Goal: Transaction & Acquisition: Purchase product/service

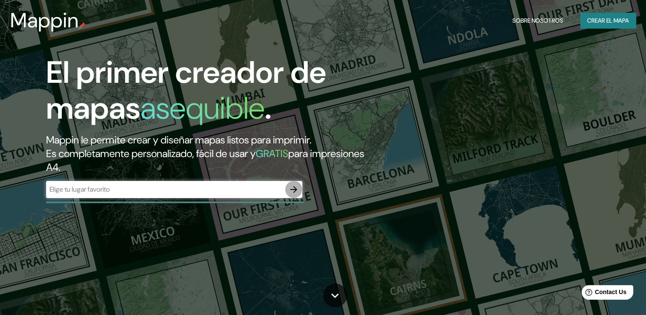
click at [293, 190] on icon "button" at bounding box center [294, 189] width 10 height 10
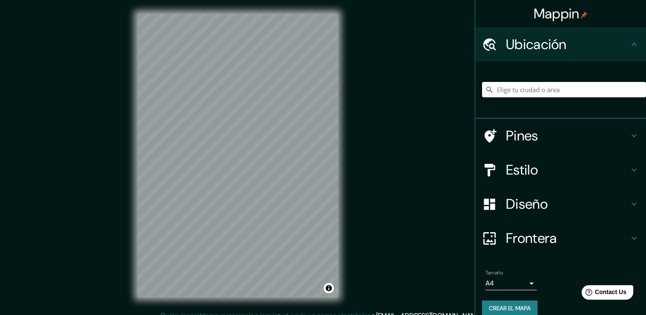
drag, startPoint x: 628, startPoint y: 106, endPoint x: 565, endPoint y: 86, distance: 65.8
click at [565, 86] on div at bounding box center [564, 89] width 164 height 43
click at [565, 86] on input "Elige tu ciudad o área" at bounding box center [564, 89] width 164 height 15
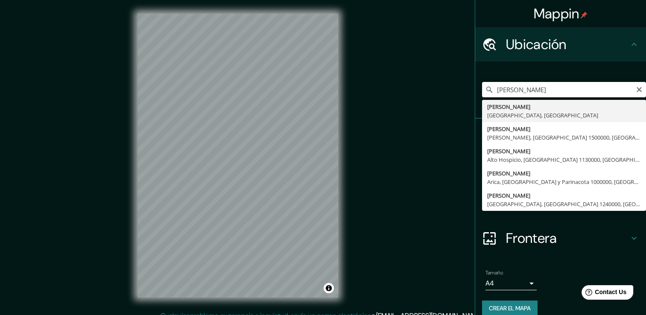
type input "[PERSON_NAME], [GEOGRAPHIC_DATA], [GEOGRAPHIC_DATA]"
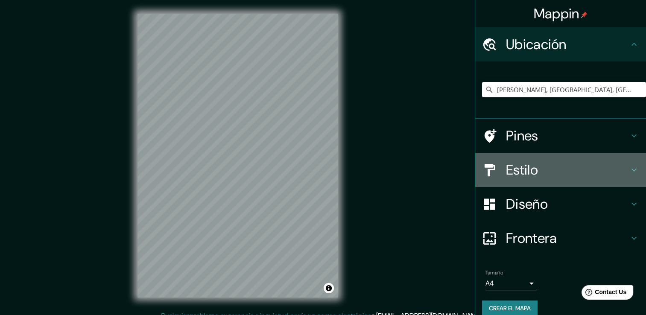
click at [525, 172] on h4 "Estilo" at bounding box center [567, 169] width 123 height 17
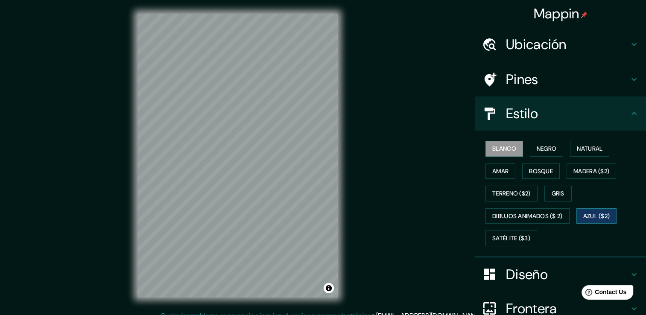
click at [583, 213] on font "Azul ($2)" at bounding box center [596, 216] width 27 height 11
click at [508, 194] on font "Terreno ($2)" at bounding box center [511, 193] width 38 height 11
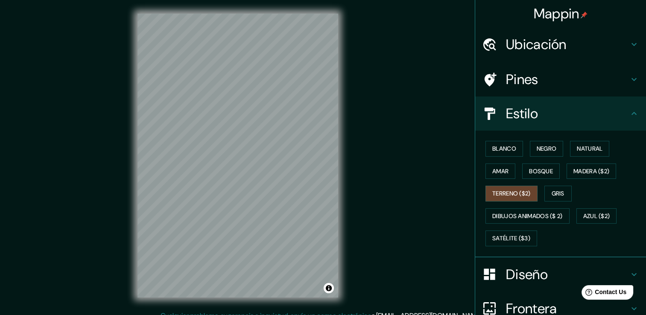
click at [525, 223] on div "Blanco Negro Natural [PERSON_NAME] ($2) Terreno ($2) Gris Dibujos animados ($ 2…" at bounding box center [564, 194] width 164 height 112
click at [518, 215] on font "Dibujos animados ($ 2)" at bounding box center [527, 216] width 70 height 11
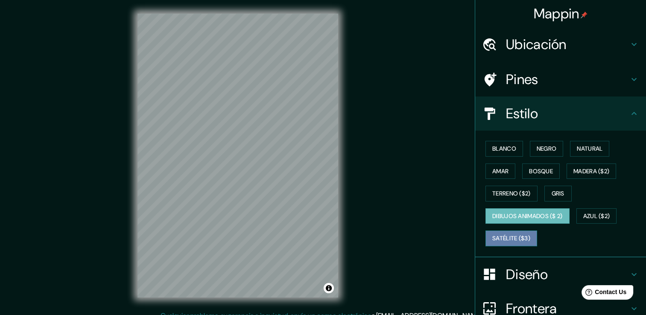
click at [510, 237] on font "Satélite ($3)" at bounding box center [511, 238] width 38 height 11
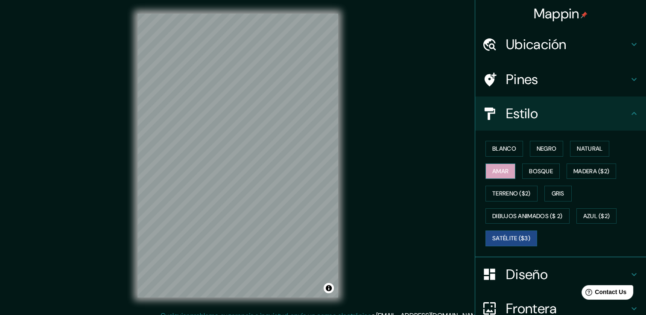
click at [503, 168] on font "Amar" at bounding box center [500, 171] width 16 height 11
click at [576, 174] on font "Madera ($2)" at bounding box center [591, 171] width 36 height 11
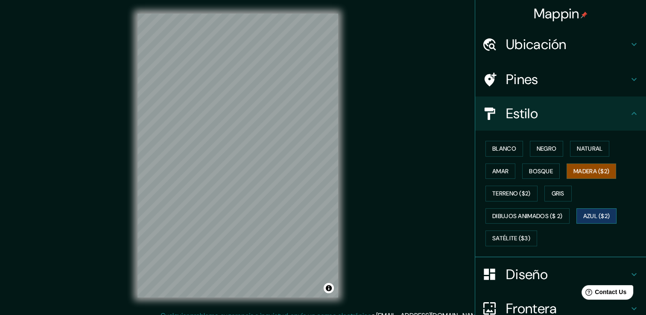
click at [586, 216] on font "Azul ($2)" at bounding box center [596, 216] width 27 height 11
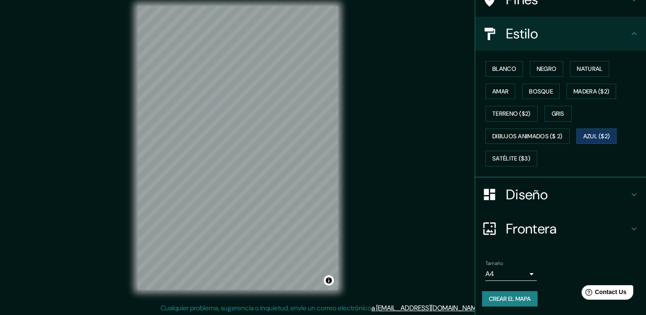
scroll to position [9, 0]
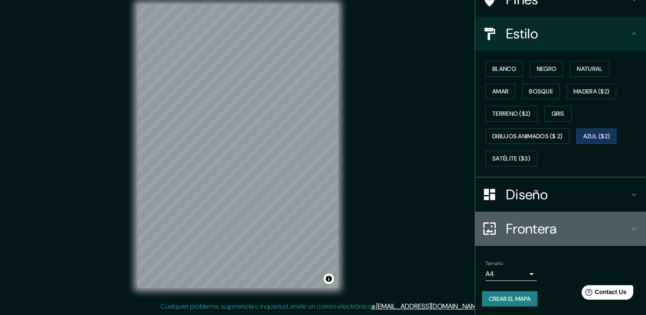
click at [520, 224] on h4 "Frontera" at bounding box center [567, 228] width 123 height 17
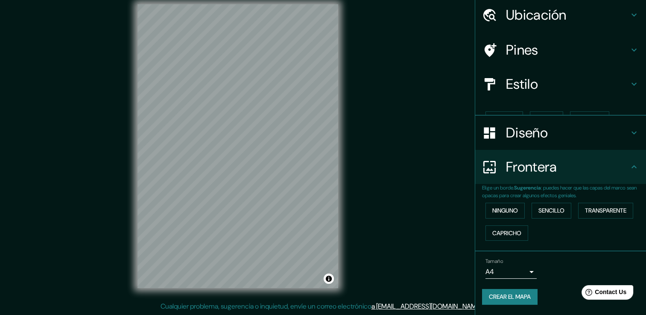
scroll to position [14, 0]
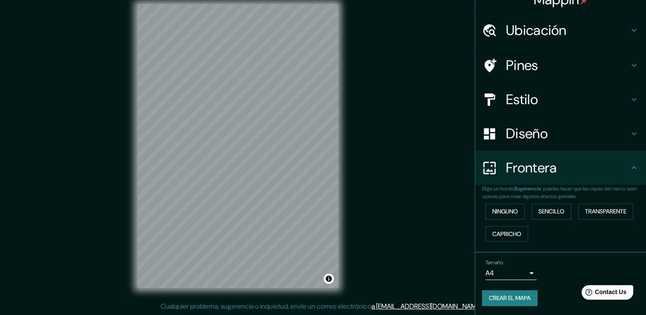
click at [527, 177] on div "Frontera" at bounding box center [560, 168] width 171 height 34
click at [540, 134] on h4 "Diseño" at bounding box center [567, 133] width 123 height 17
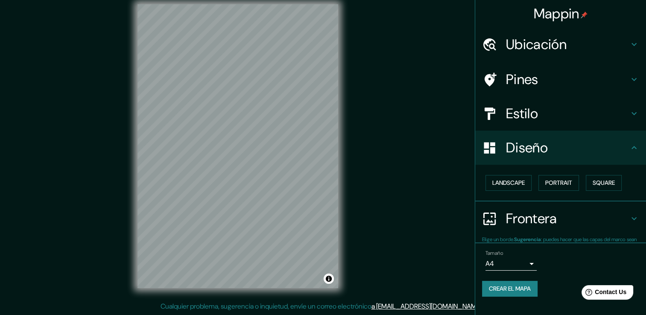
scroll to position [0, 0]
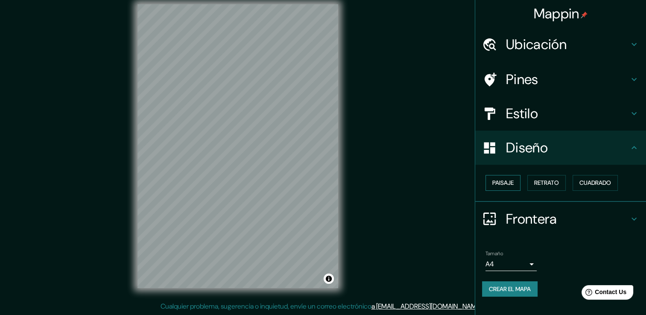
click at [516, 182] on button "Paisaje" at bounding box center [503, 183] width 35 height 16
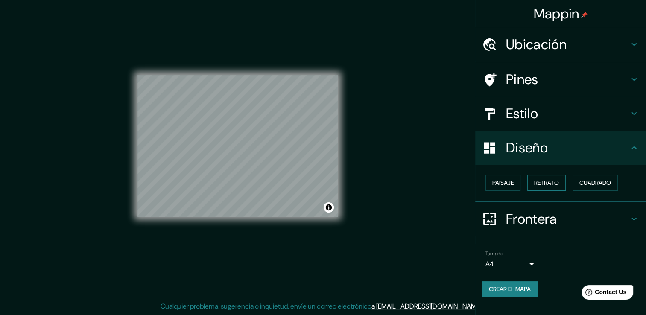
click at [536, 184] on font "Retrato" at bounding box center [546, 183] width 25 height 11
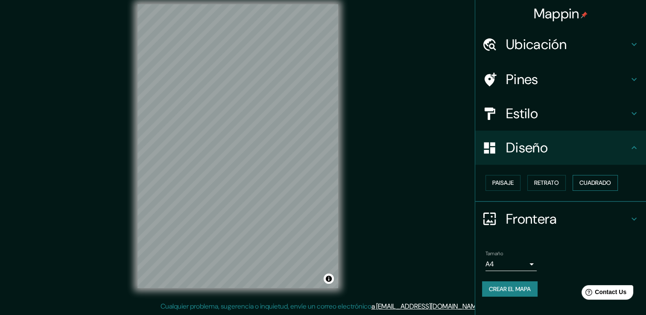
click at [593, 182] on font "Cuadrado" at bounding box center [595, 183] width 32 height 11
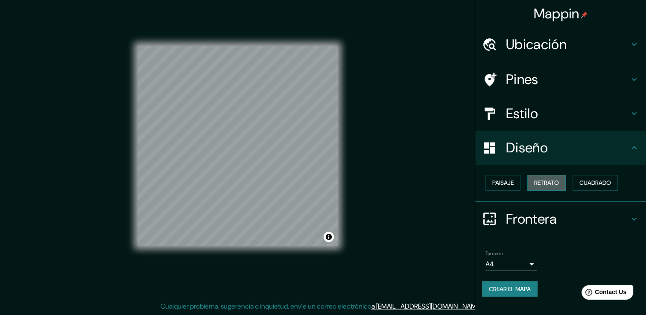
click at [543, 182] on font "Retrato" at bounding box center [546, 183] width 25 height 11
